Goal: Task Accomplishment & Management: Manage account settings

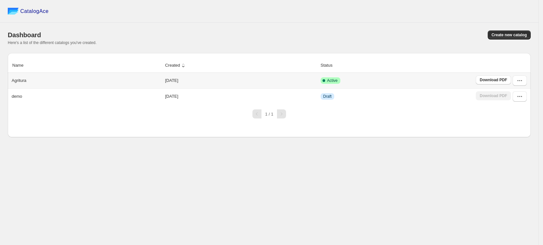
click at [204, 81] on td "[DATE]" at bounding box center [240, 81] width 155 height 16
click at [77, 80] on div "Agritura" at bounding box center [85, 79] width 152 height 9
click at [517, 79] on icon "button" at bounding box center [519, 80] width 6 height 6
click at [28, 80] on div "Agritura" at bounding box center [85, 79] width 152 height 9
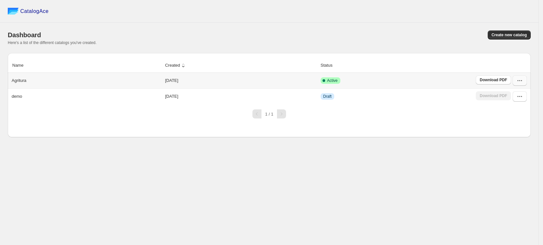
click at [522, 81] on icon "button" at bounding box center [519, 80] width 6 height 6
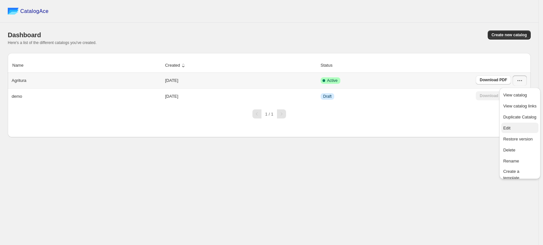
click at [507, 127] on span "Edit" at bounding box center [506, 127] width 7 height 5
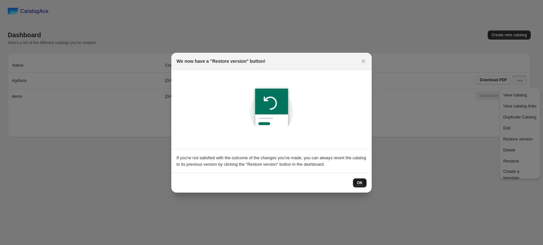
click at [359, 180] on span "OK" at bounding box center [360, 182] width 6 height 5
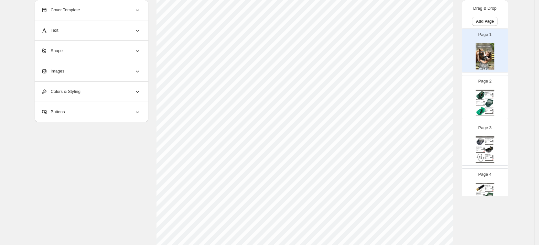
scroll to position [103, 0]
click at [473, 52] on div "Page 1" at bounding box center [482, 47] width 41 height 43
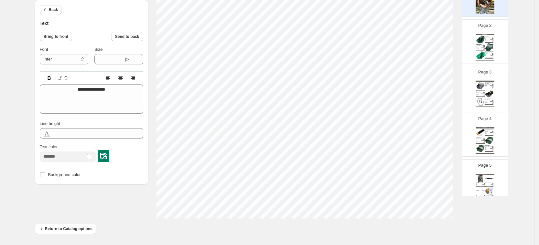
scroll to position [126, 0]
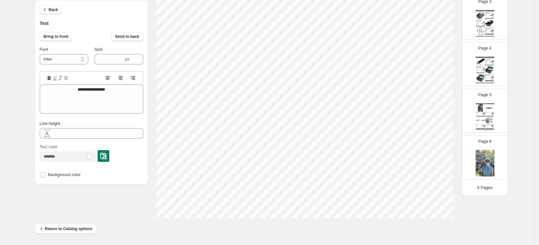
click at [482, 167] on img at bounding box center [484, 163] width 19 height 26
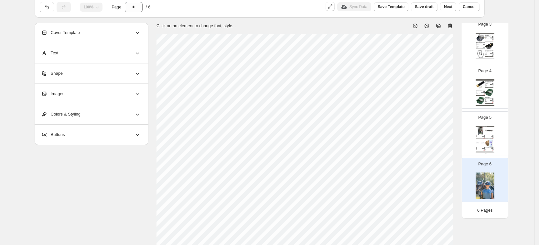
scroll to position [0, 0]
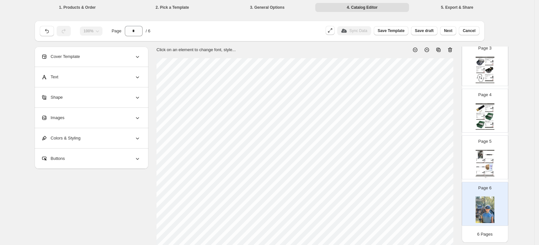
click at [483, 67] on div "Abbeveratoio con valvola tubolare g51 smaltato - Abbev..." at bounding box center [480, 66] width 8 height 1
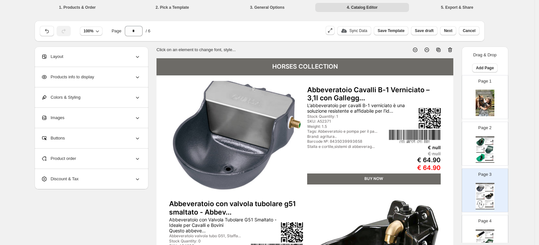
click at [480, 90] on img at bounding box center [484, 102] width 19 height 26
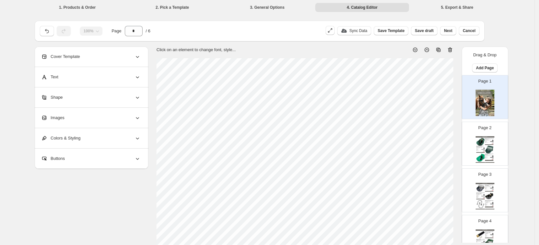
click at [484, 97] on img at bounding box center [484, 102] width 19 height 26
click at [332, 28] on icon "button" at bounding box center [331, 29] width 2 height 2
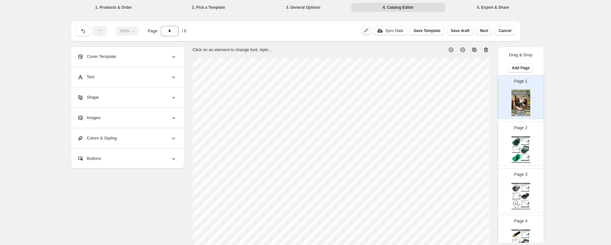
click at [369, 32] on icon "button" at bounding box center [366, 30] width 6 height 6
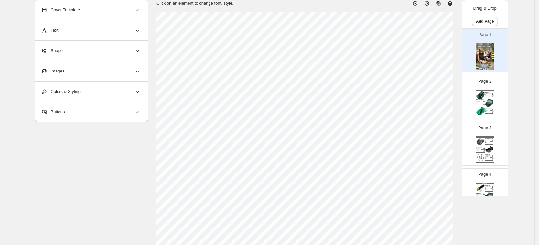
scroll to position [81, 0]
click at [477, 99] on div "Abbeveratoio Automatico per Cavalli P-6 in Plastica AB..." at bounding box center [480, 99] width 8 height 1
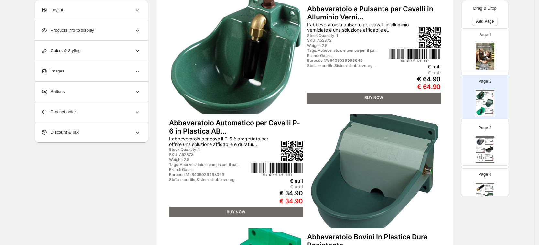
click at [186, 116] on div "HORSES COLLECTION Abbeveratoio a Pulsante per Cavalli in Alluminio [PERSON_NAME…" at bounding box center [304, 169] width 297 height 384
click at [72, 11] on div "Layout" at bounding box center [91, 10] width 100 height 20
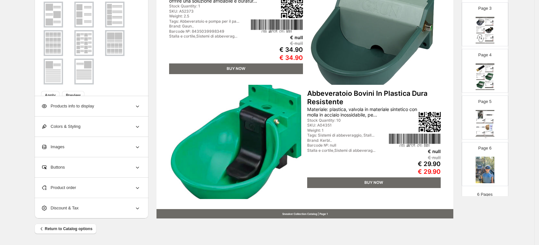
scroll to position [126, 0]
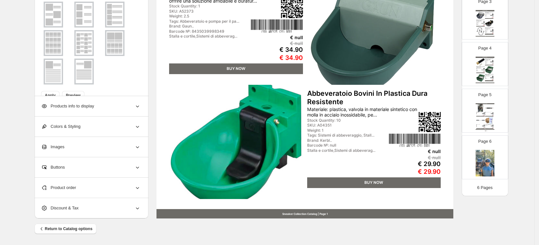
click at [494, 160] on div "Page 6" at bounding box center [482, 154] width 41 height 43
type input "*"
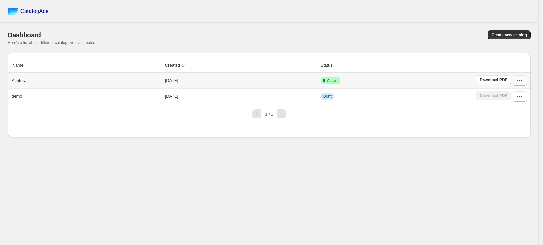
click at [522, 81] on icon "button" at bounding box center [519, 80] width 6 height 6
click at [521, 92] on span "View catalog" at bounding box center [515, 94] width 24 height 5
click at [519, 83] on icon "button" at bounding box center [519, 80] width 6 height 6
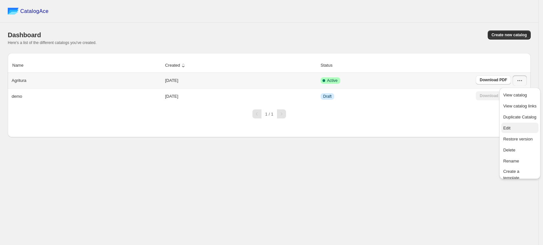
click at [519, 127] on span "Edit" at bounding box center [519, 128] width 33 height 6
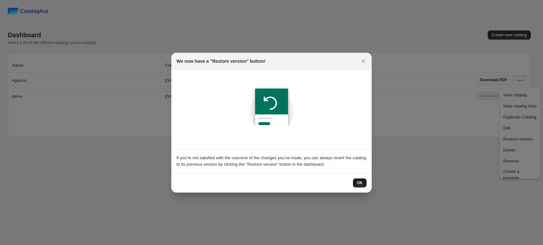
click at [360, 184] on span "OK" at bounding box center [360, 182] width 6 height 5
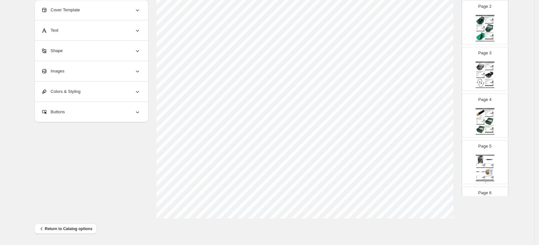
scroll to position [81, 0]
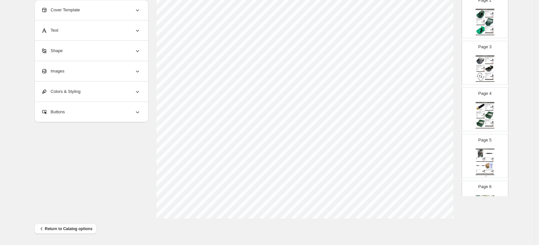
click at [483, 32] on img at bounding box center [480, 30] width 8 height 8
type input "*"
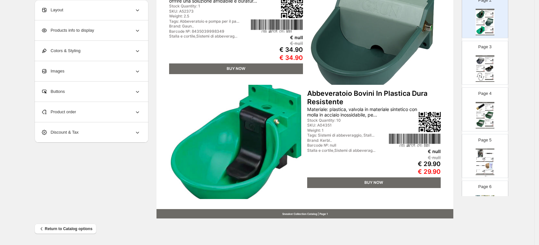
click at [71, 2] on div "Layout" at bounding box center [91, 10] width 100 height 20
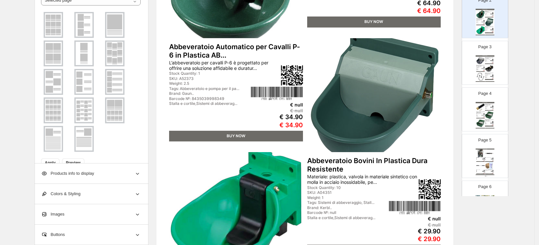
scroll to position [143, 0]
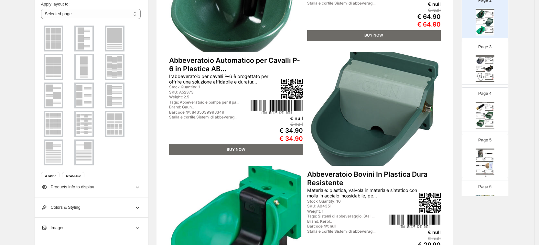
click at [55, 90] on img at bounding box center [53, 95] width 17 height 23
click at [80, 38] on img at bounding box center [84, 38] width 17 height 23
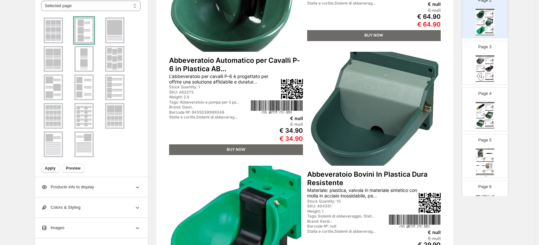
scroll to position [16, 0]
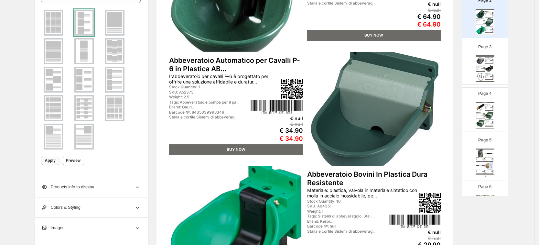
click at [55, 159] on span "Apply" at bounding box center [50, 160] width 11 height 5
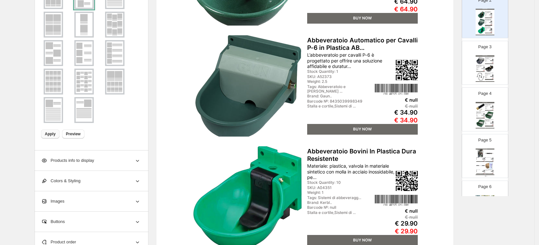
scroll to position [184, 0]
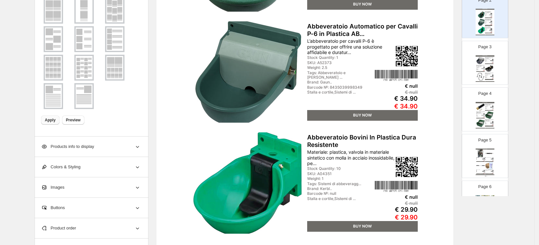
click at [127, 144] on div "Products info to display" at bounding box center [91, 146] width 100 height 20
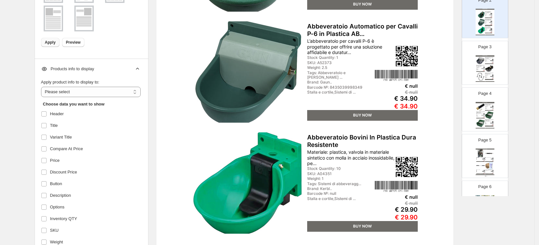
click at [137, 66] on icon at bounding box center [137, 69] width 6 height 6
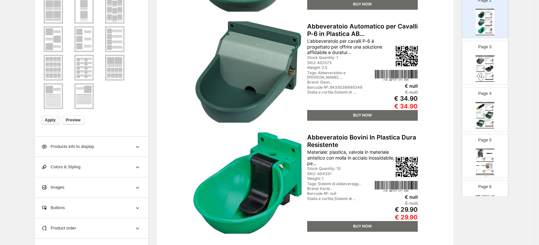
click at [125, 143] on div "Products info to display" at bounding box center [91, 146] width 100 height 20
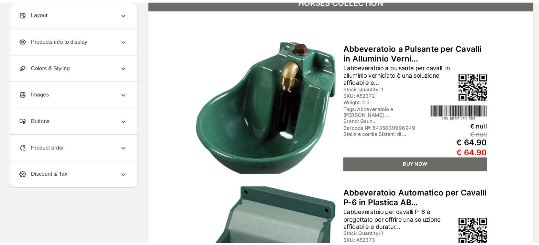
scroll to position [65, 0]
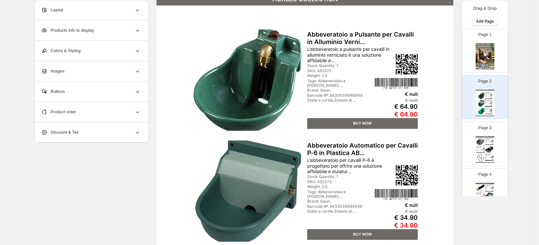
click at [175, 94] on div "HORSES COLLECTION Abbeveratoio a Pulsante per Cavalli in Alluminio Verni... L’a…" at bounding box center [304, 186] width 297 height 384
click at [197, 89] on img at bounding box center [247, 79] width 111 height 101
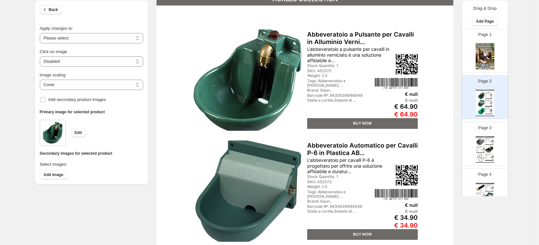
click at [300, 72] on img at bounding box center [247, 79] width 111 height 101
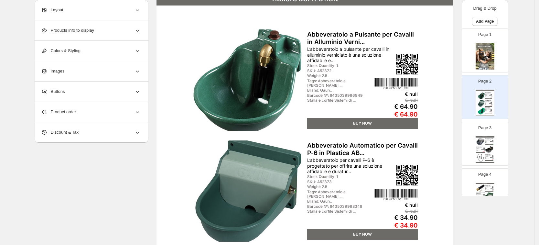
click at [487, 144] on div "BUY NOW" at bounding box center [489, 144] width 8 height 1
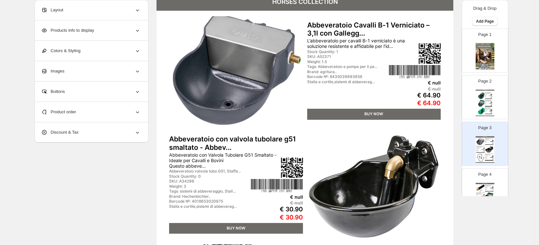
click at [174, 93] on img at bounding box center [236, 73] width 134 height 114
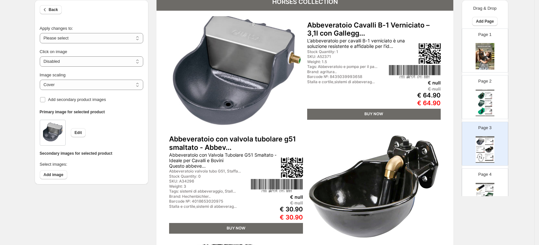
click at [174, 93] on img at bounding box center [236, 73] width 134 height 114
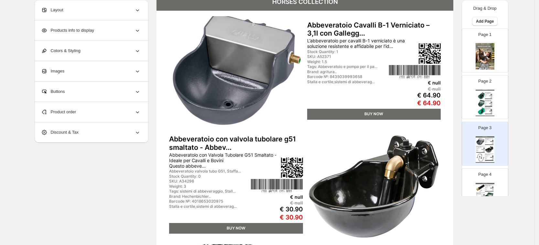
click at [306, 121] on div "HORSES COLLECTION Abbeveratoio Cavalli B-1 Verniciato – 3,1l con Gallegg... L’a…" at bounding box center [304, 186] width 297 height 384
click at [103, 107] on div "Product order" at bounding box center [91, 112] width 100 height 20
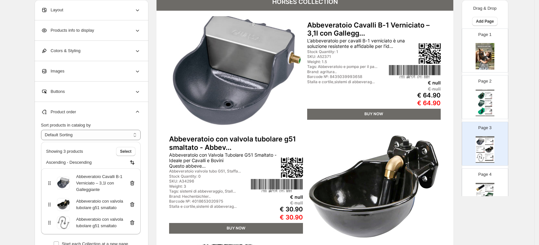
click at [103, 107] on div "Product order" at bounding box center [91, 112] width 100 height 20
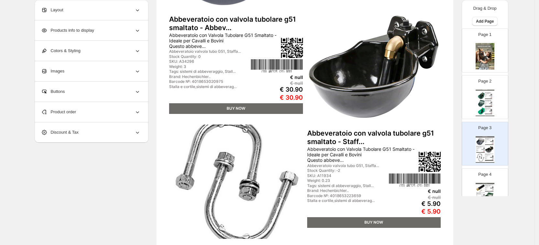
scroll to position [186, 0]
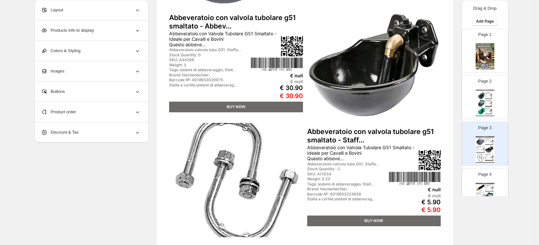
click at [489, 160] on div "BUY NOW" at bounding box center [489, 160] width 8 height 1
click at [488, 152] on img at bounding box center [489, 149] width 8 height 8
click at [489, 90] on div "HORSES COLLECTION Abbeveratoio a Pulsante per Cavalli in Alluminio Verni... L’a…" at bounding box center [484, 102] width 19 height 26
type input "*"
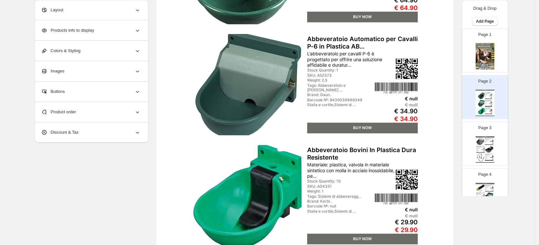
scroll to position [145, 0]
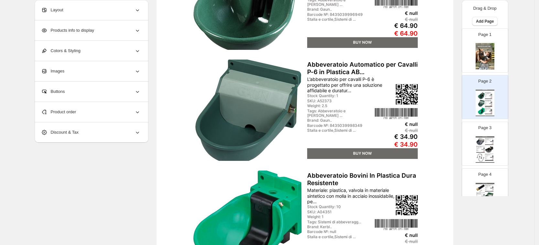
click at [105, 29] on div "Products info to display" at bounding box center [91, 30] width 100 height 20
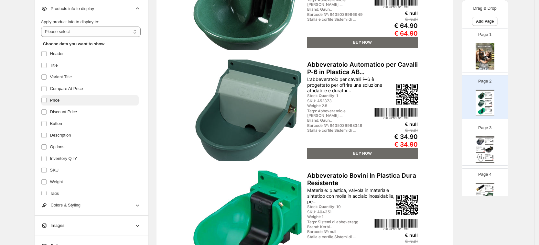
scroll to position [0, 0]
